Goal: Use online tool/utility: Utilize a website feature to perform a specific function

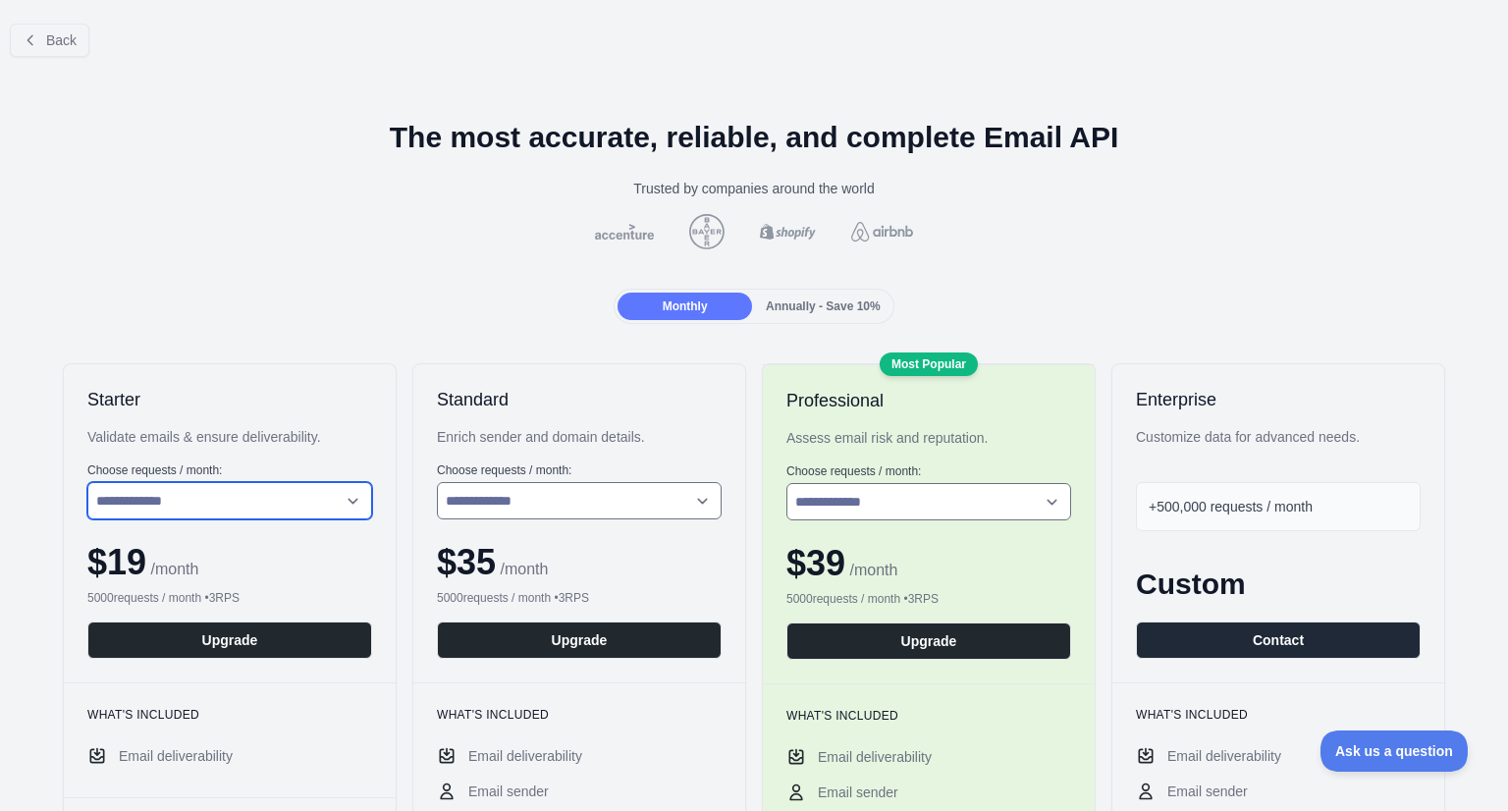
click at [238, 492] on select "**********" at bounding box center [229, 500] width 285 height 37
click at [66, 36] on span "Back" at bounding box center [61, 40] width 30 height 16
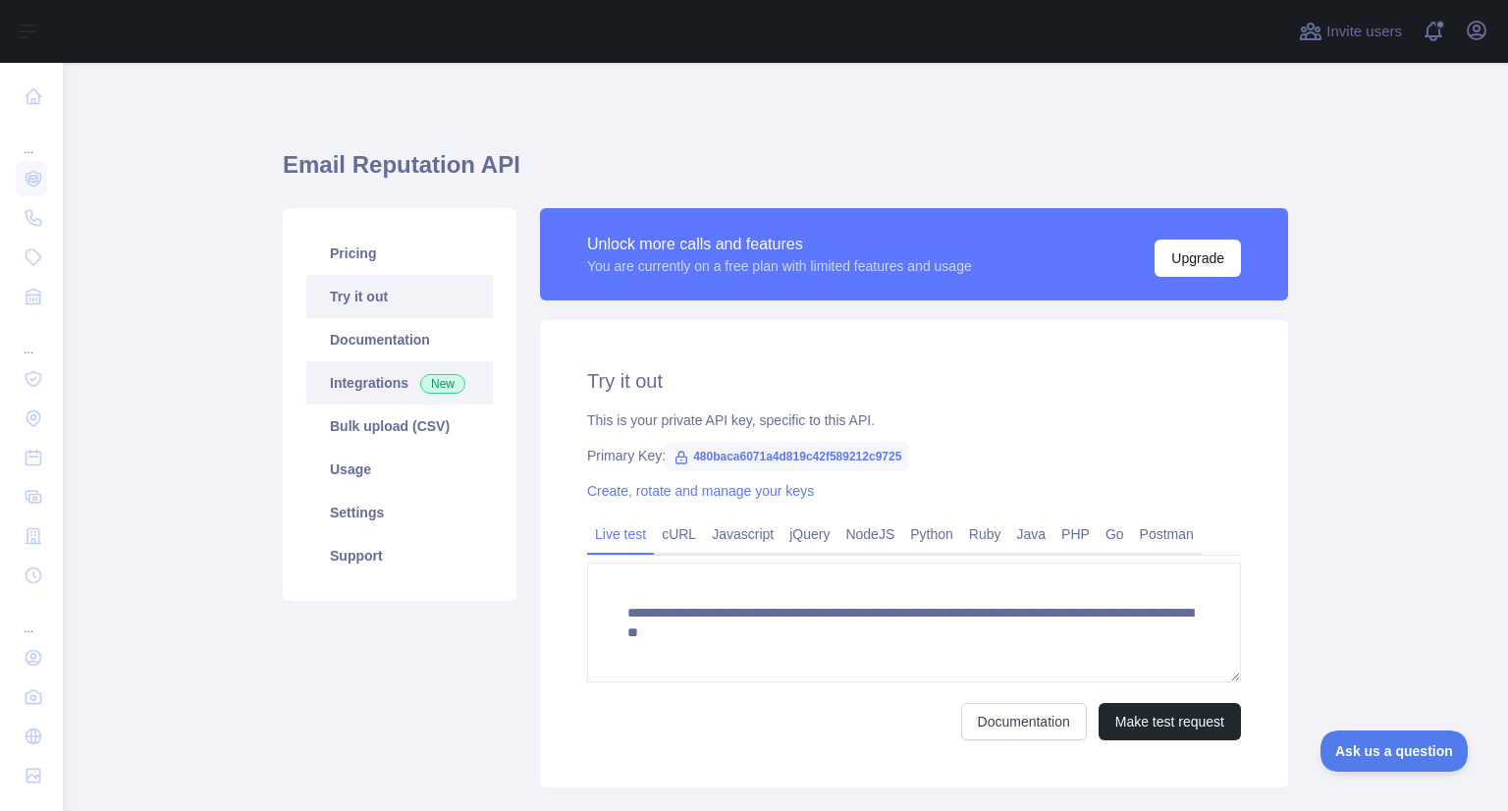
scroll to position [98, 0]
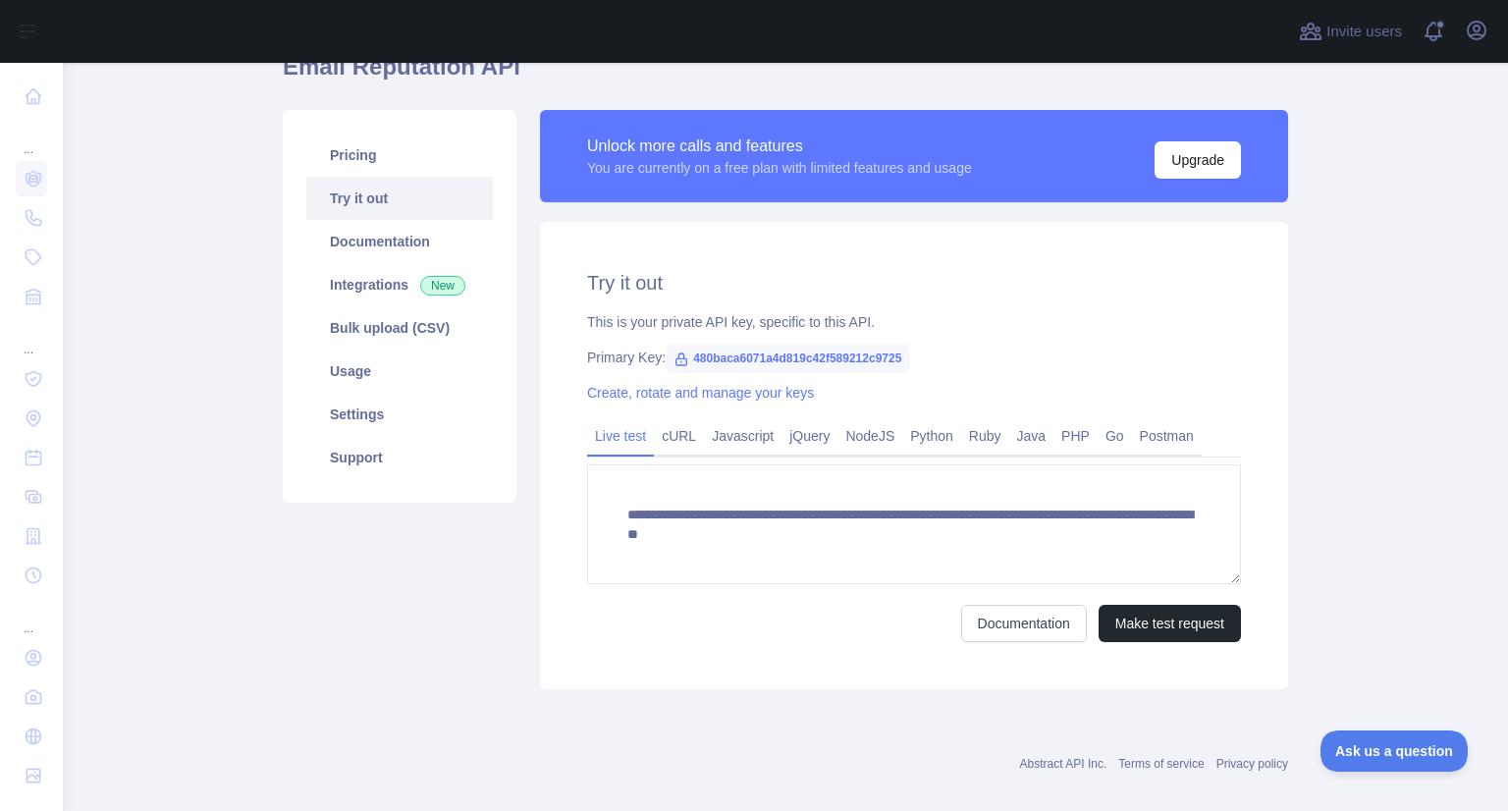
click at [707, 358] on span "480baca6071a4d819c42f589212c9725" at bounding box center [786, 358] width 243 height 29
click at [738, 356] on span "480baca6071a4d819c42f589212c9725" at bounding box center [786, 358] width 243 height 29
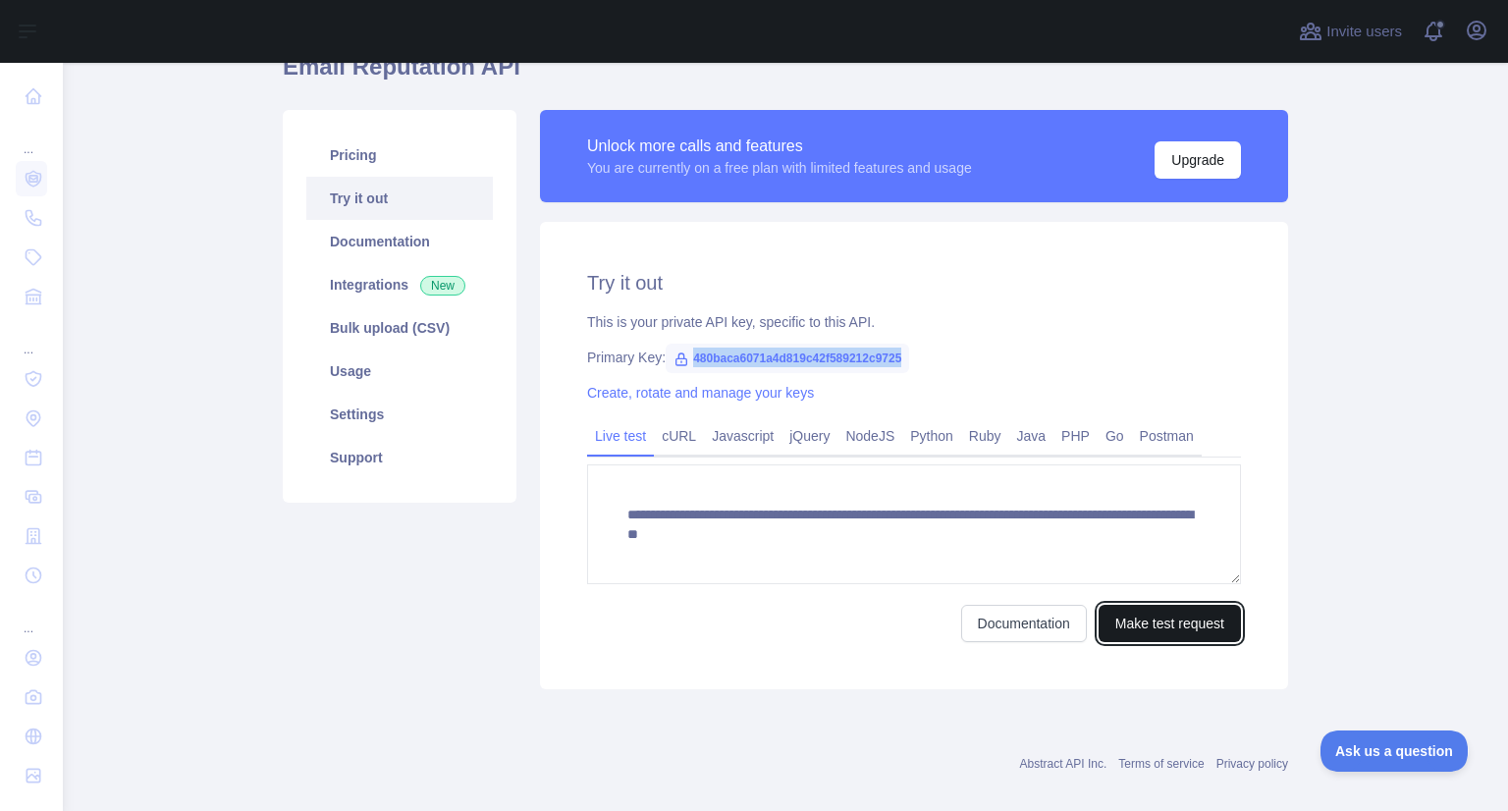
click at [1154, 625] on button "Make test request" at bounding box center [1169, 623] width 142 height 37
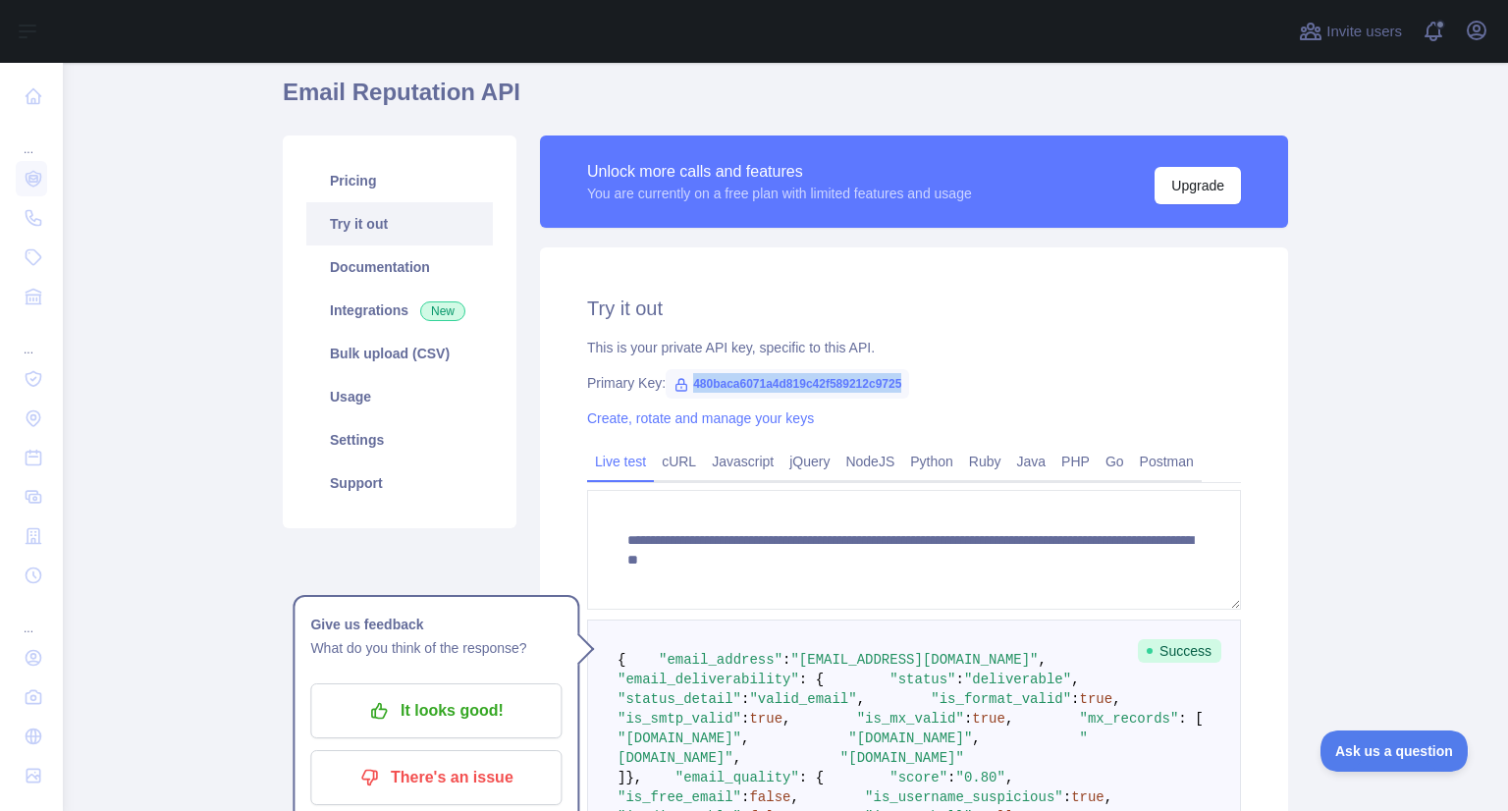
scroll to position [0, 0]
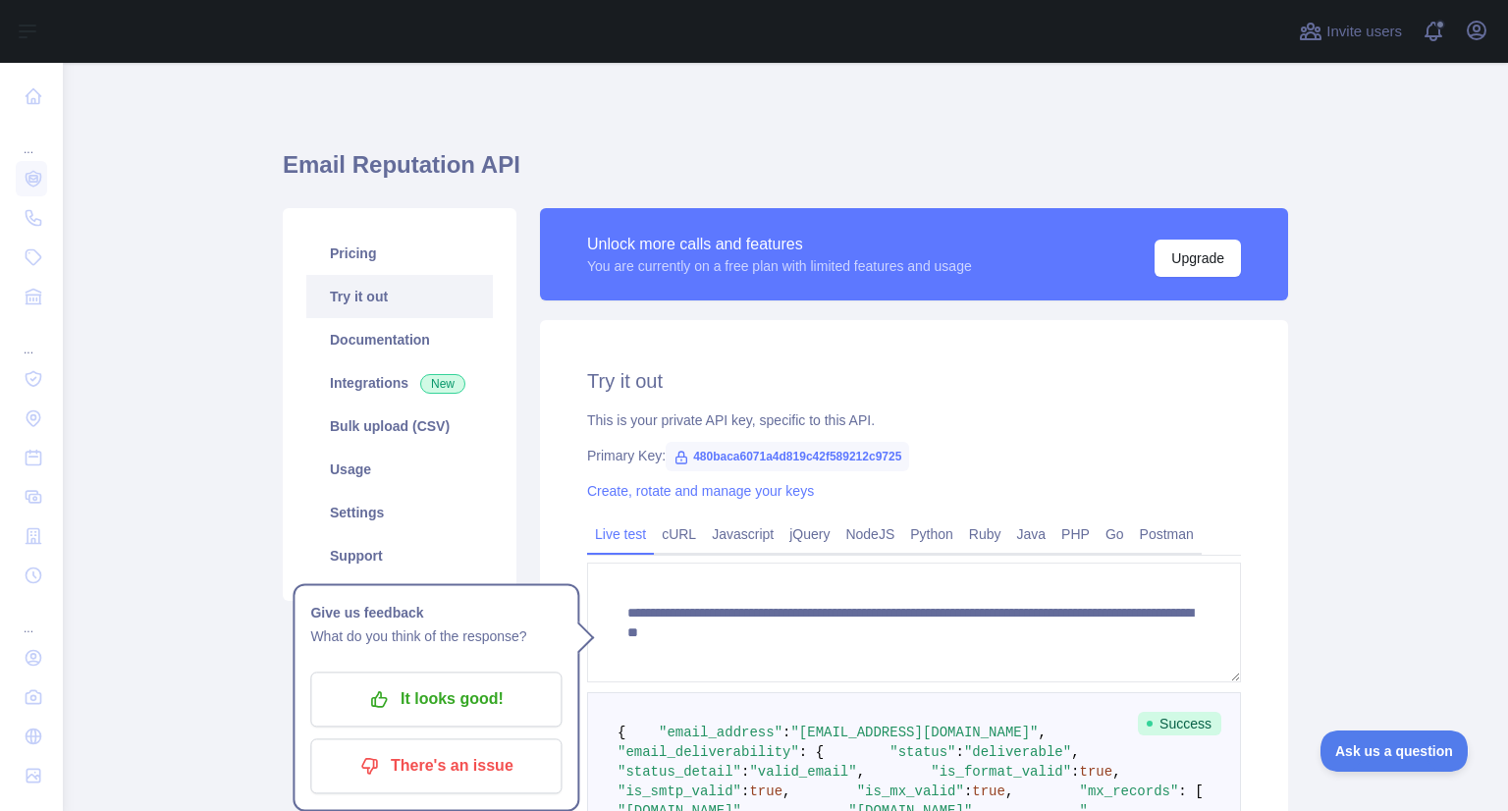
drag, startPoint x: 757, startPoint y: 452, endPoint x: 901, endPoint y: 413, distance: 149.5
click at [901, 413] on div "This is your private API key, specific to this API." at bounding box center [914, 420] width 654 height 20
drag, startPoint x: 684, startPoint y: 458, endPoint x: 910, endPoint y: 454, distance: 225.8
click at [910, 454] on div "Primary Key: 480baca6071a4d819c42f589212c9725" at bounding box center [914, 456] width 654 height 20
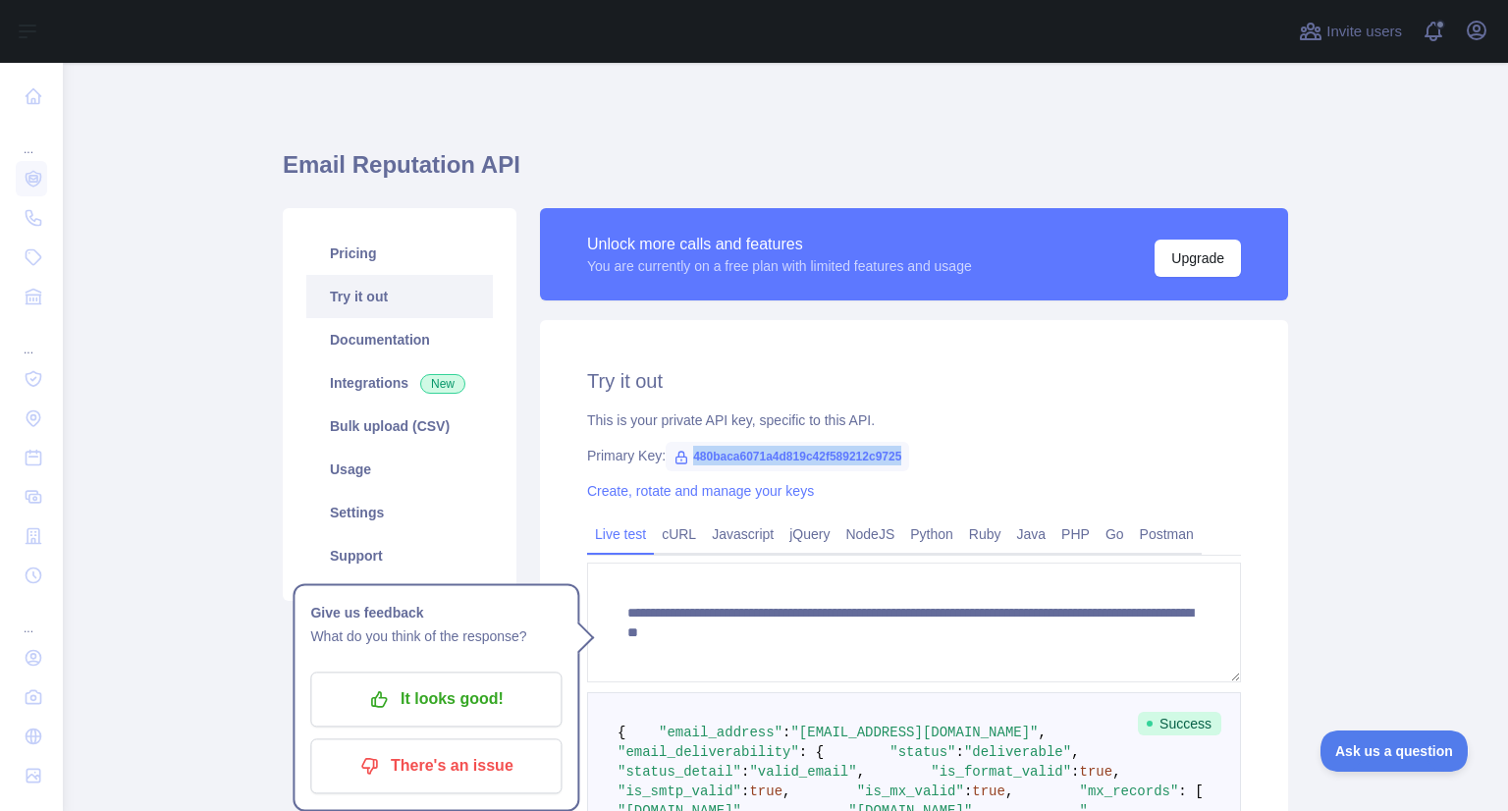
copy span "480baca6071a4d819c42f589212c9725"
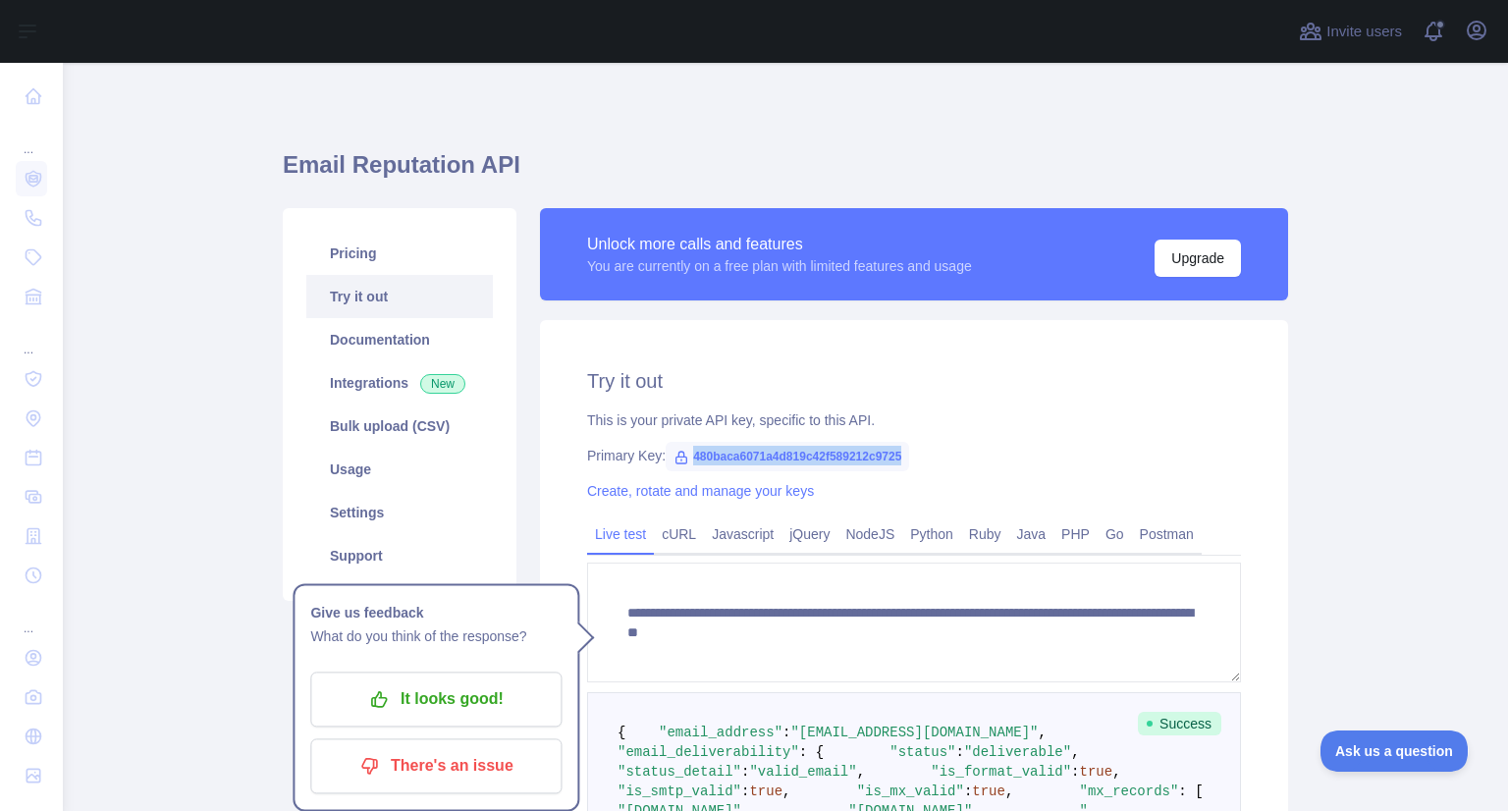
copy span "480baca6071a4d819c42f589212c9725"
drag, startPoint x: 1302, startPoint y: 555, endPoint x: 1221, endPoint y: 668, distance: 140.0
click at [1302, 555] on main "**********" at bounding box center [785, 437] width 1445 height 748
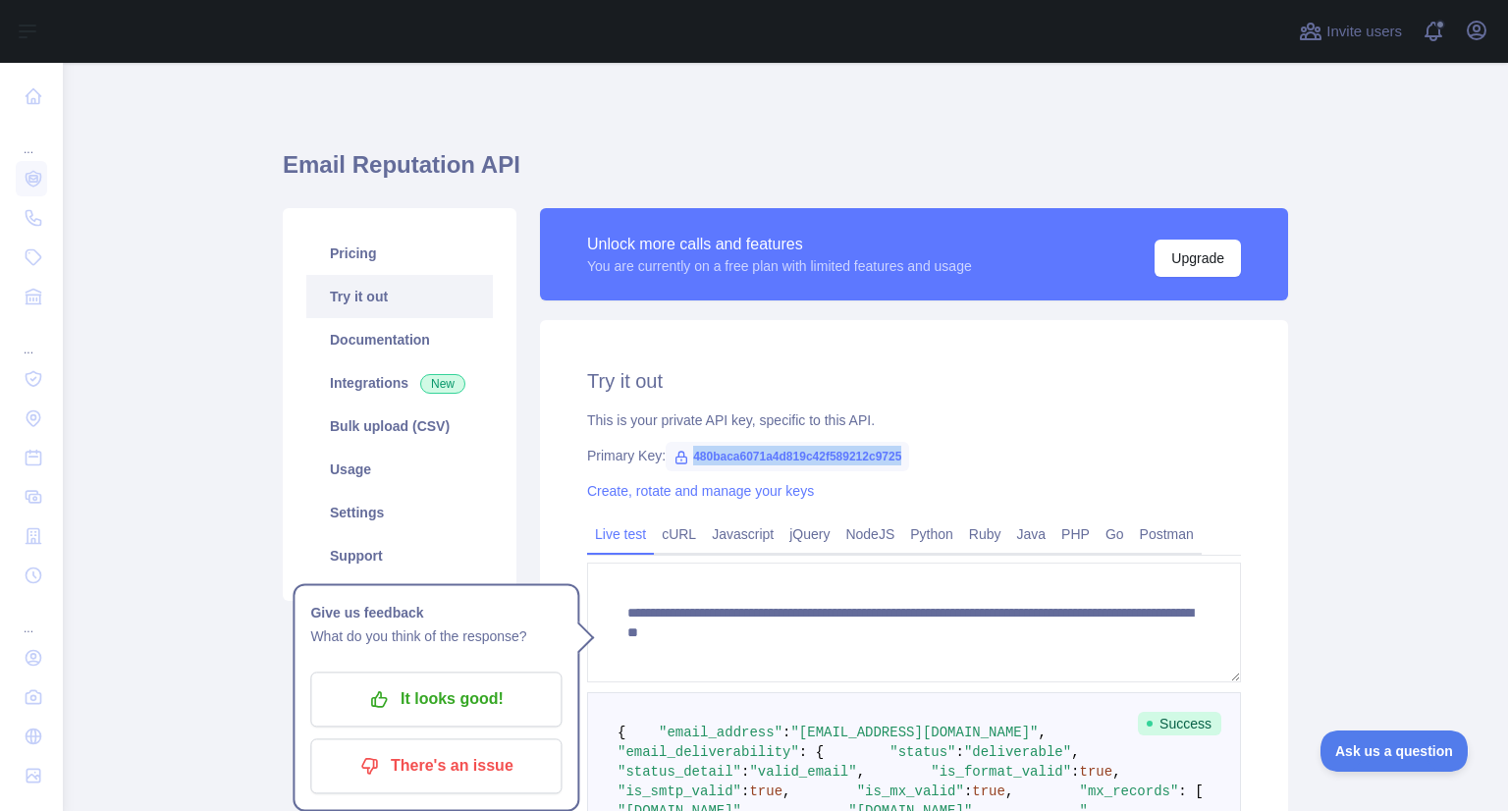
drag, startPoint x: 681, startPoint y: 456, endPoint x: 899, endPoint y: 446, distance: 218.1
click at [899, 446] on div "Primary Key: 480baca6071a4d819c42f589212c9725" at bounding box center [914, 456] width 654 height 20
copy span "480baca6071a4d819c42f589212c9725"
